Goal: Find specific page/section: Find specific page/section

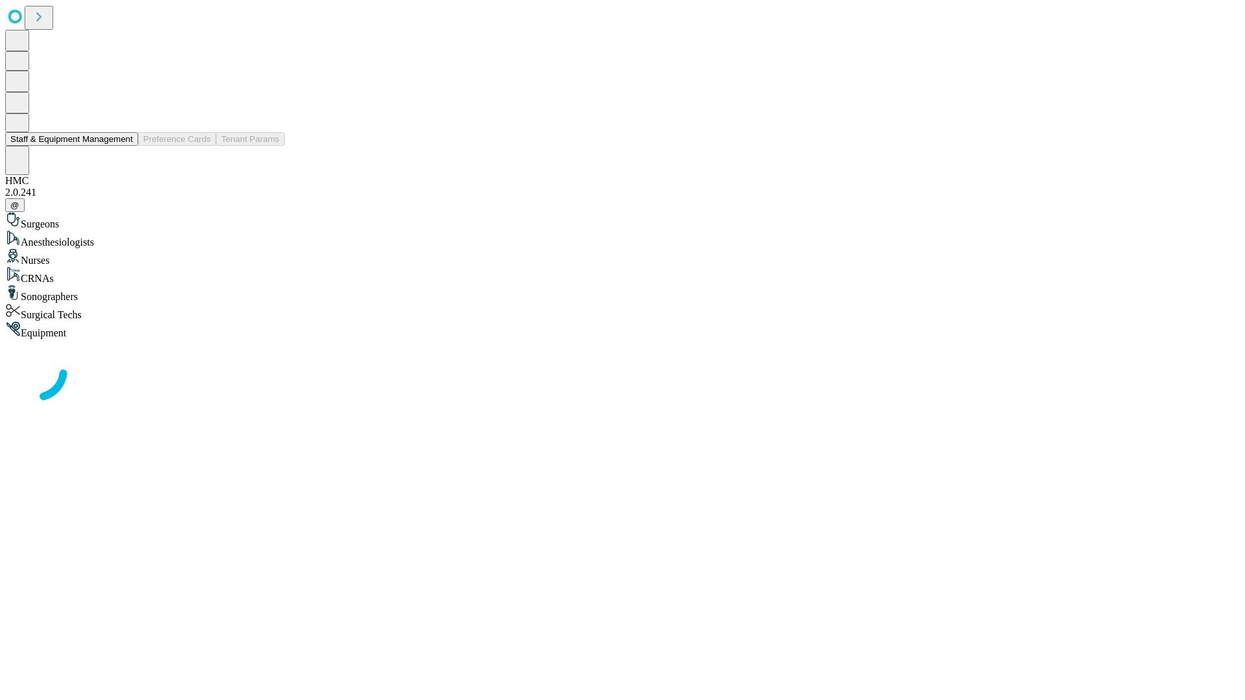
click at [124, 146] on button "Staff & Equipment Management" at bounding box center [71, 139] width 133 height 14
